Goal: Transaction & Acquisition: Purchase product/service

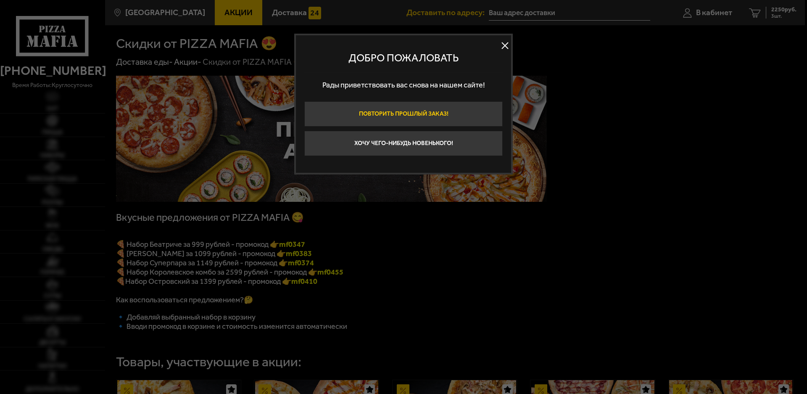
type input "[STREET_ADDRESS]"
click at [417, 141] on button "Хочу чего-нибудь новенького!" at bounding box center [403, 143] width 198 height 25
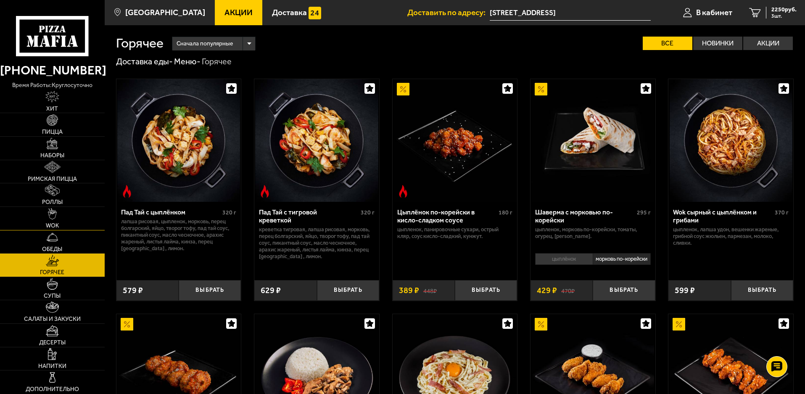
click at [53, 222] on link "WOK" at bounding box center [52, 218] width 105 height 23
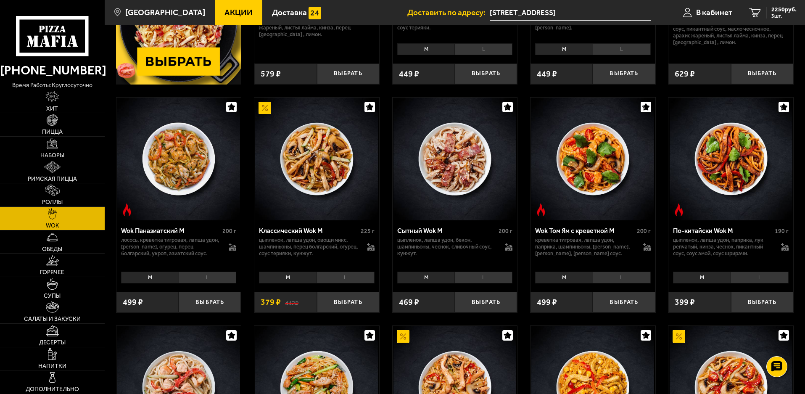
scroll to position [210, 0]
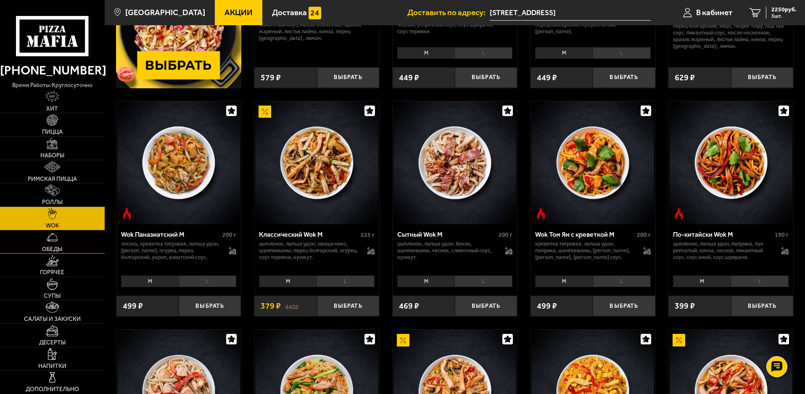
click at [47, 244] on link "Обеды" at bounding box center [52, 241] width 105 height 23
